Goal: Entertainment & Leisure: Consume media (video, audio)

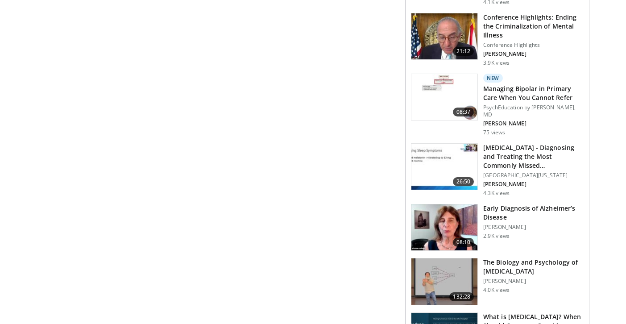
scroll to position [865, 0]
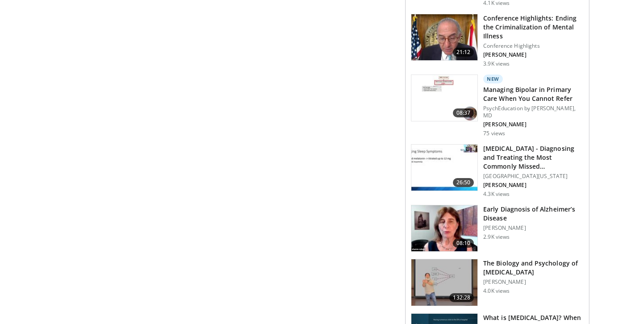
click at [430, 121] on img at bounding box center [444, 98] width 66 height 46
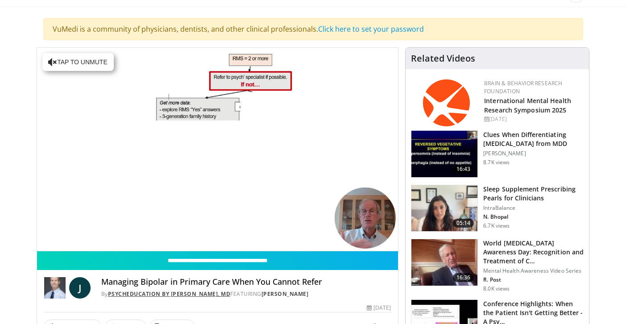
scroll to position [51, 0]
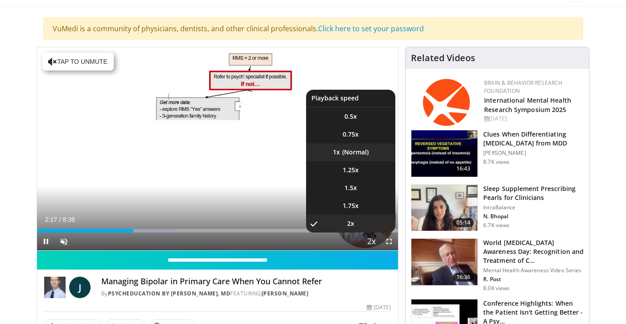
click at [351, 158] on li "1x" at bounding box center [350, 152] width 89 height 18
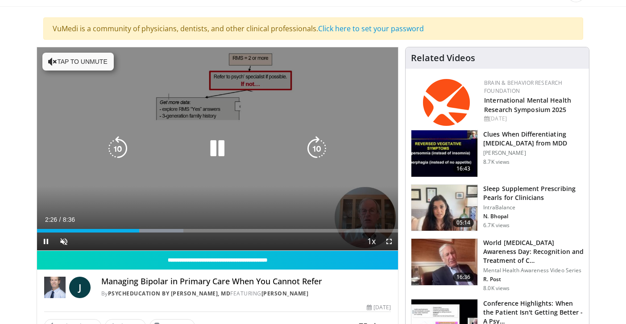
click at [100, 67] on button "Tap to unmute" at bounding box center [77, 62] width 71 height 18
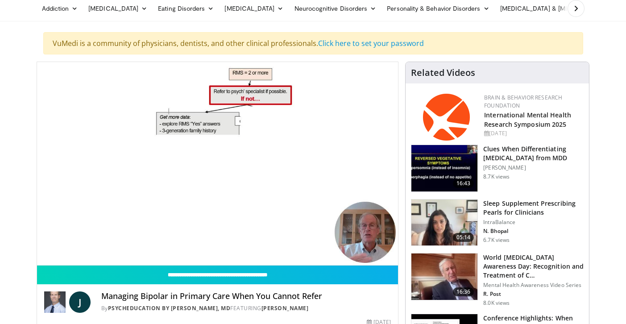
scroll to position [39, 0]
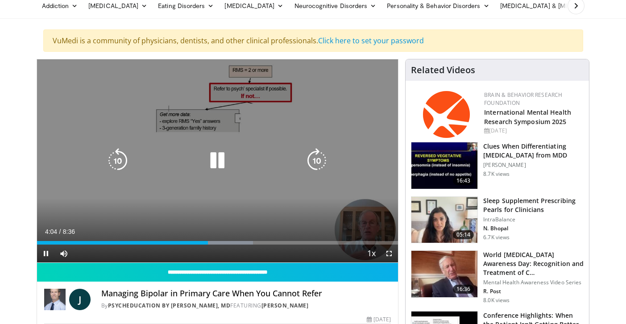
click at [172, 148] on div "10 seconds Tap to unmute" at bounding box center [217, 160] width 361 height 203
